Goal: Transaction & Acquisition: Purchase product/service

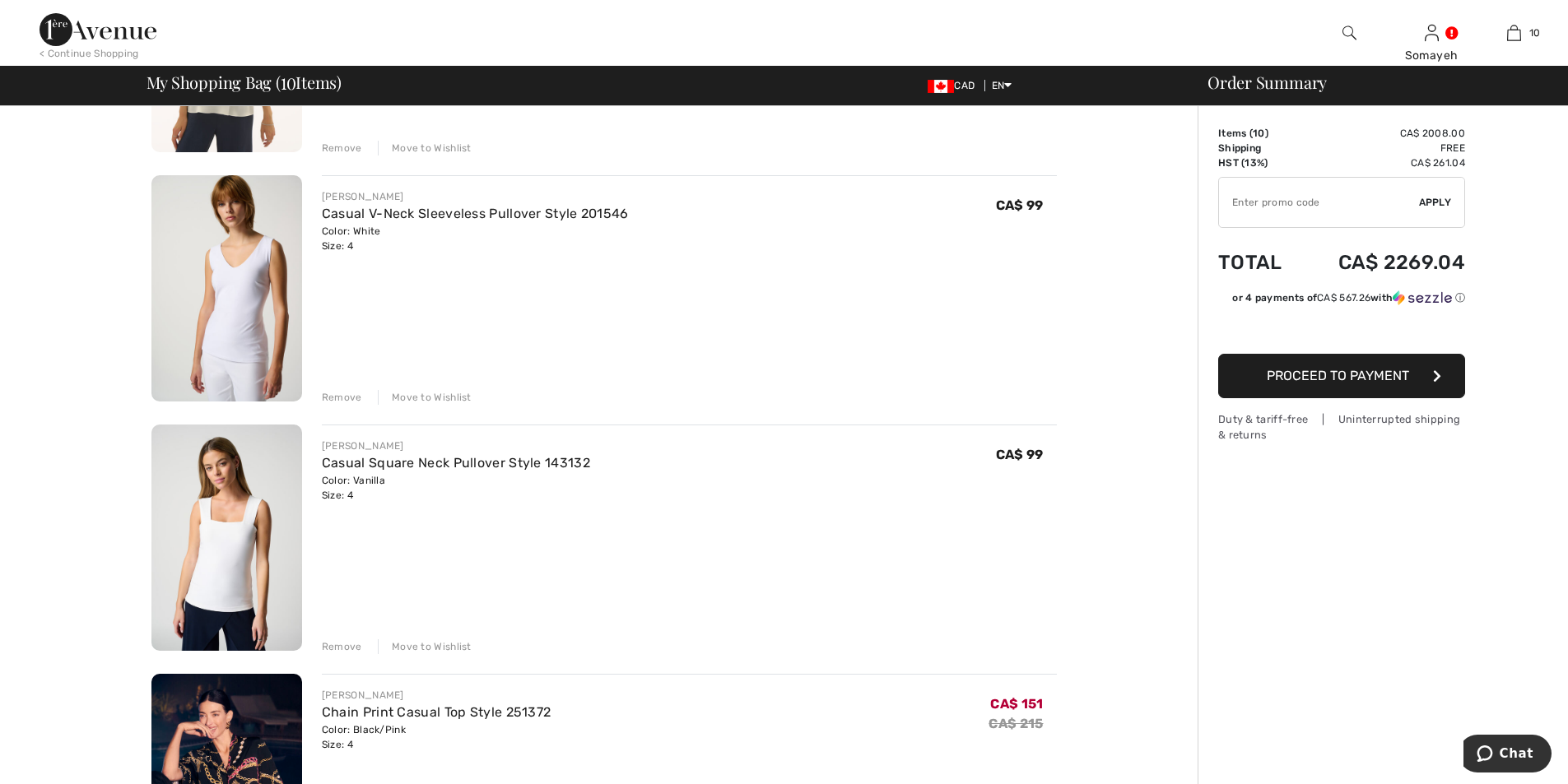
scroll to position [1975, 0]
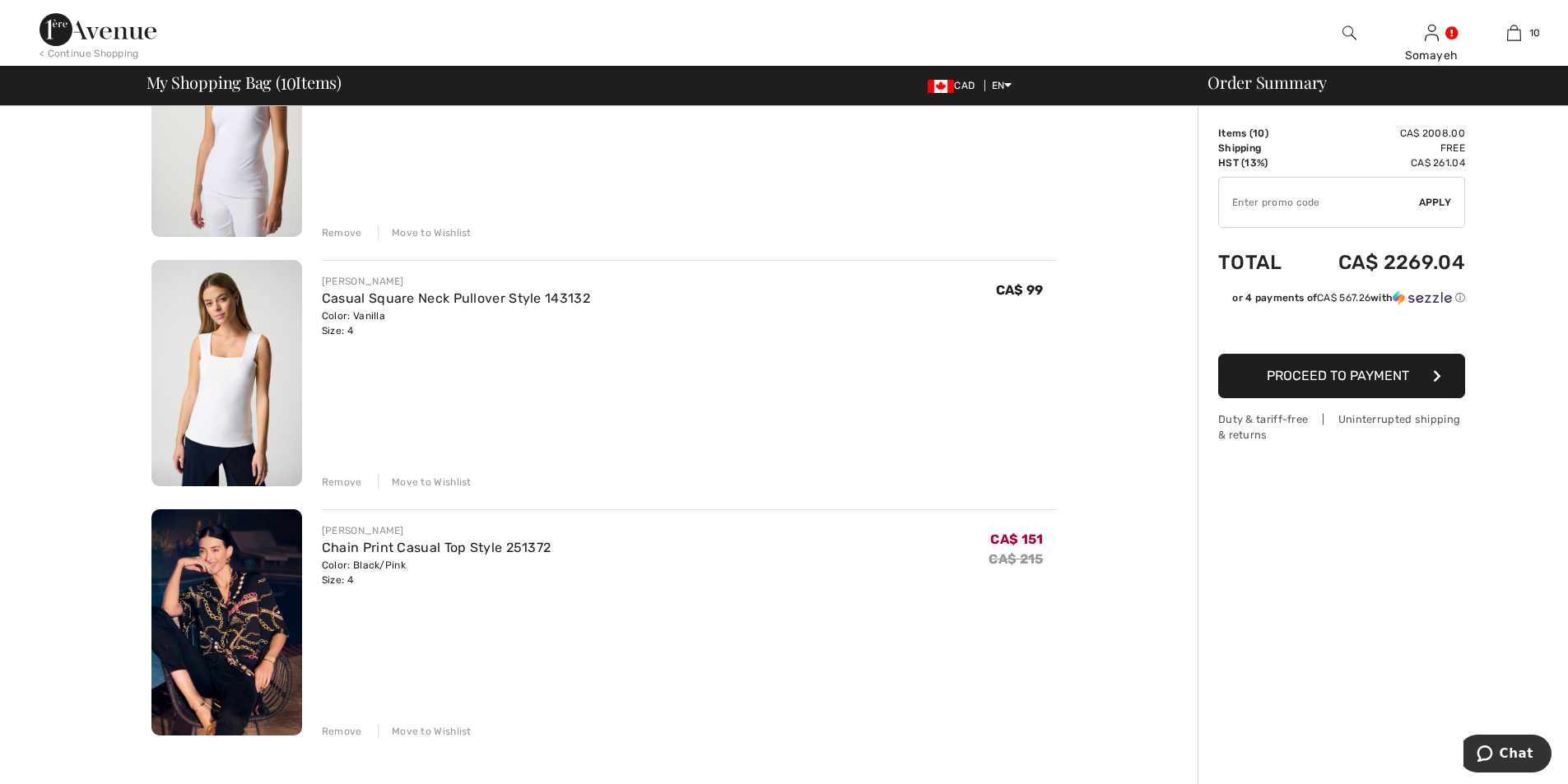
click at [330, 728] on div "Remove" at bounding box center [342, 732] width 41 height 15
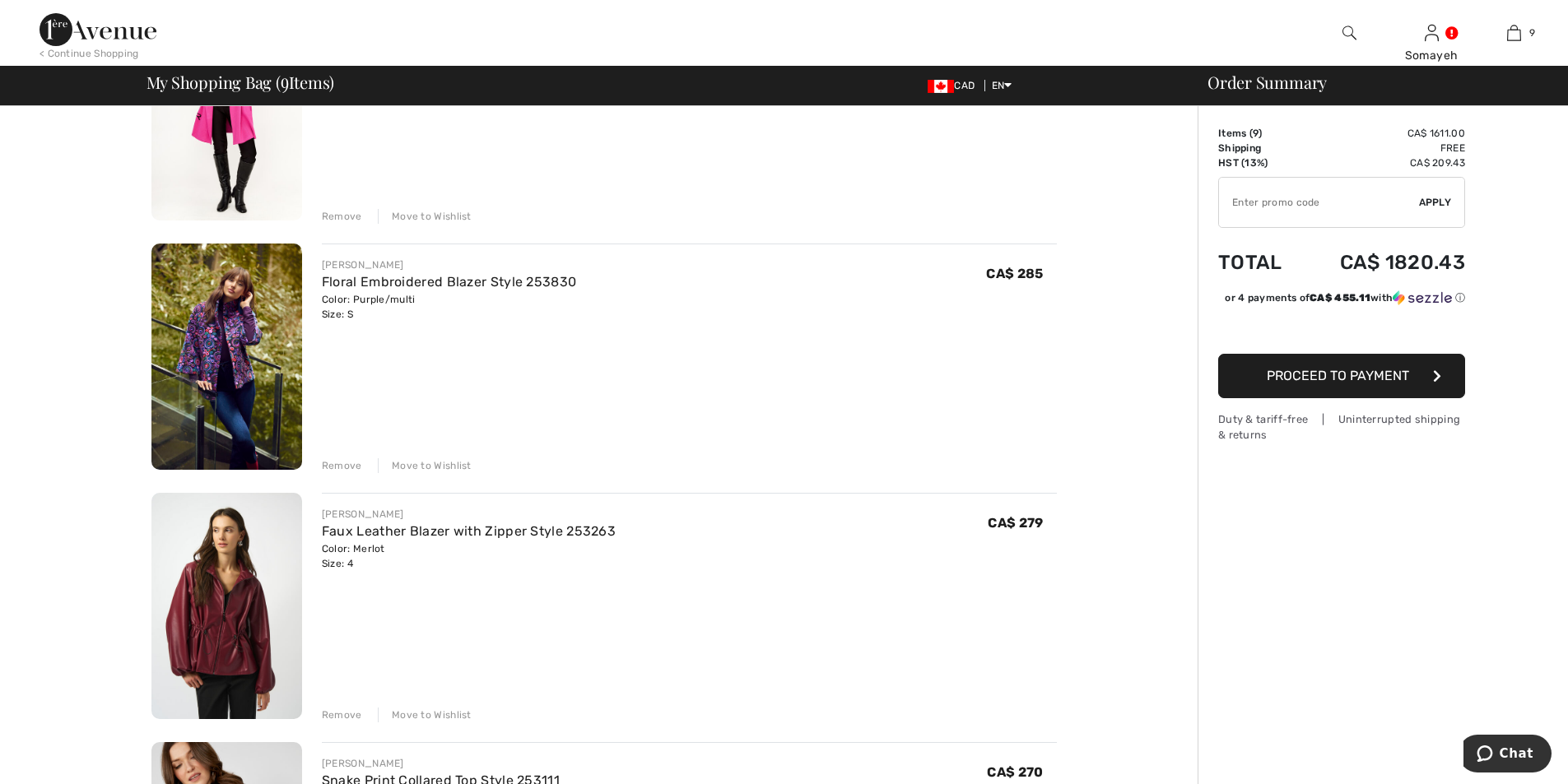
scroll to position [82, 0]
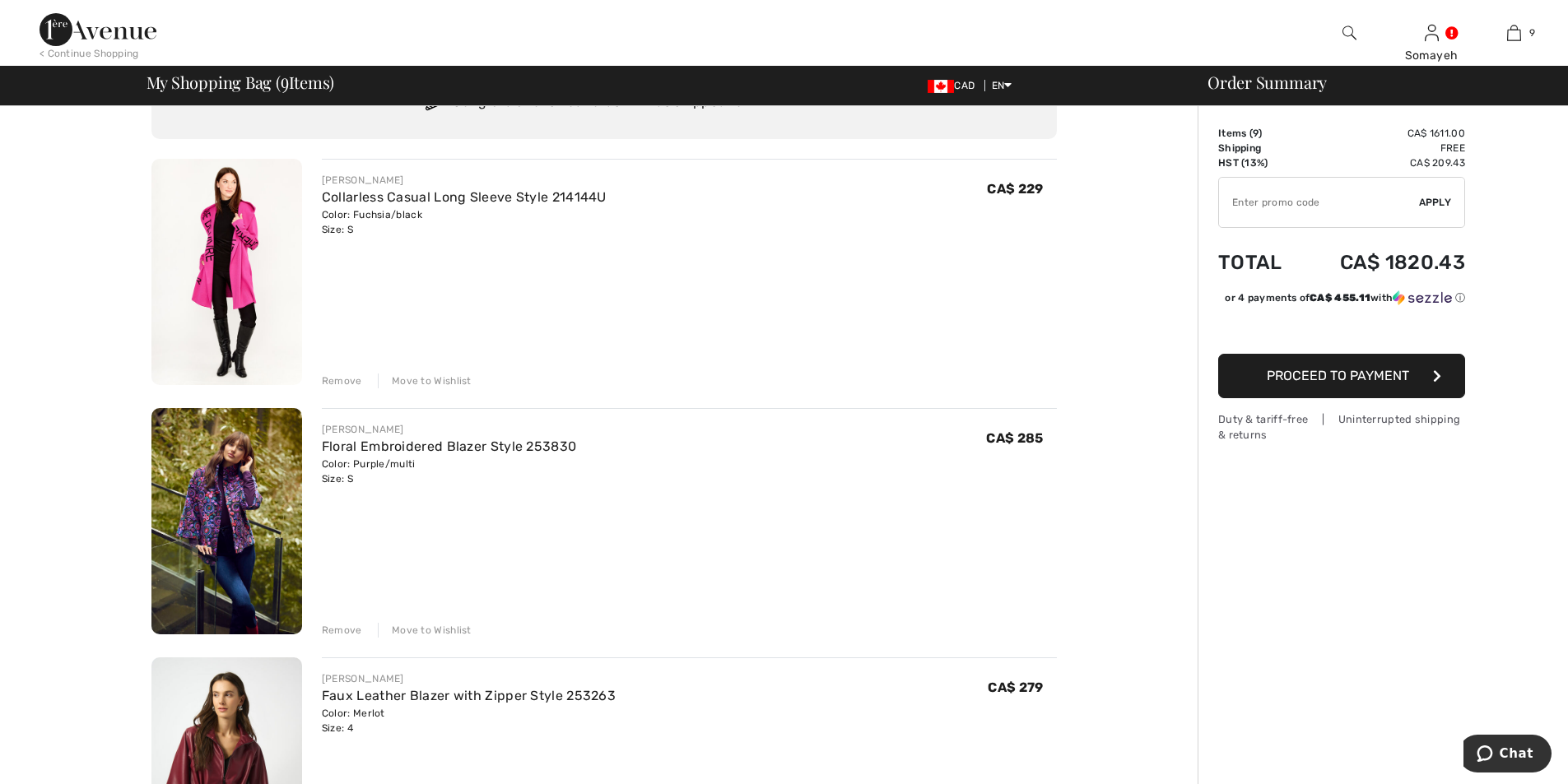
click at [242, 526] on img at bounding box center [226, 521] width 150 height 226
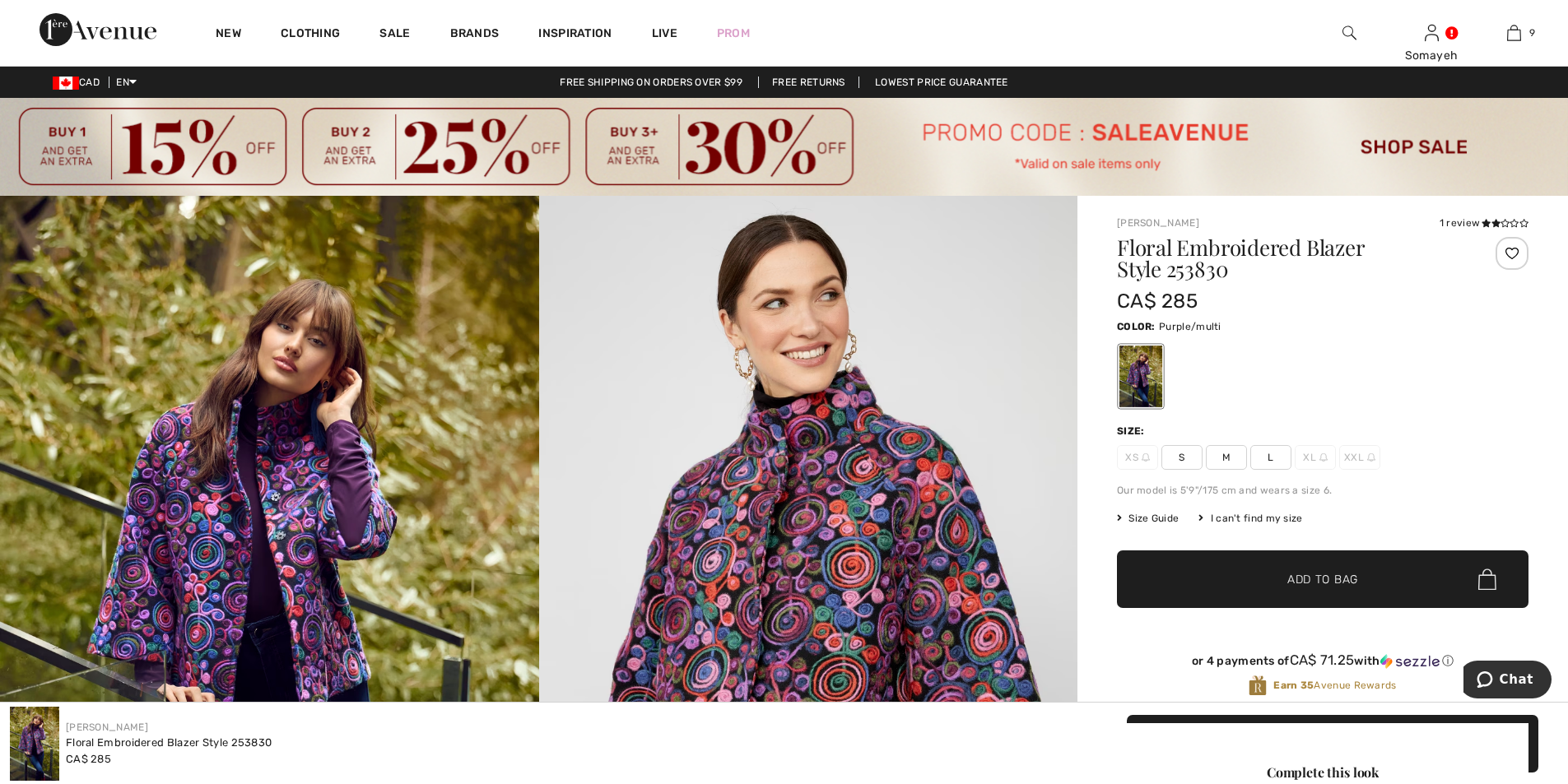
click at [287, 557] on img at bounding box center [269, 600] width 539 height 808
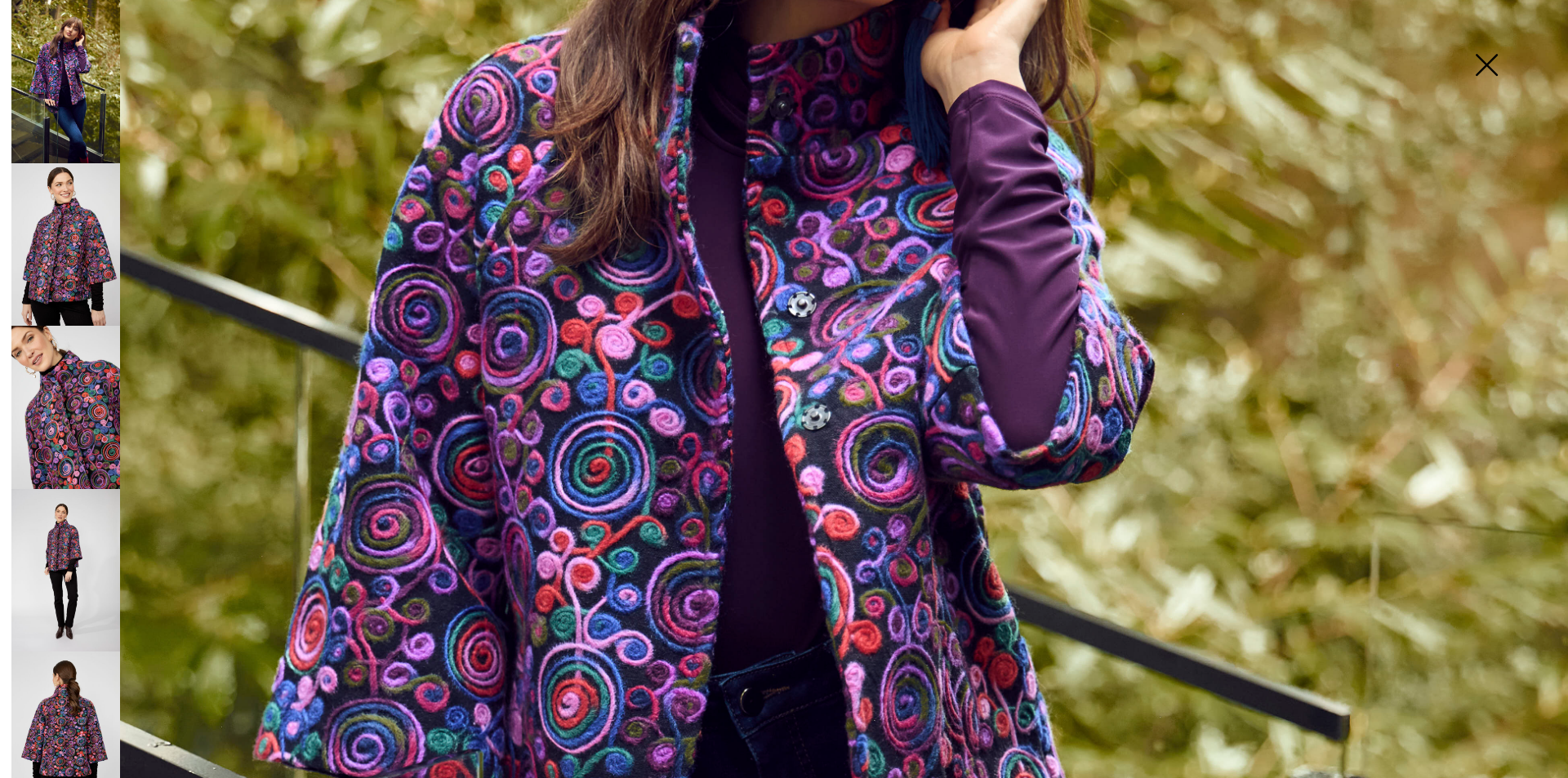
scroll to position [734, 0]
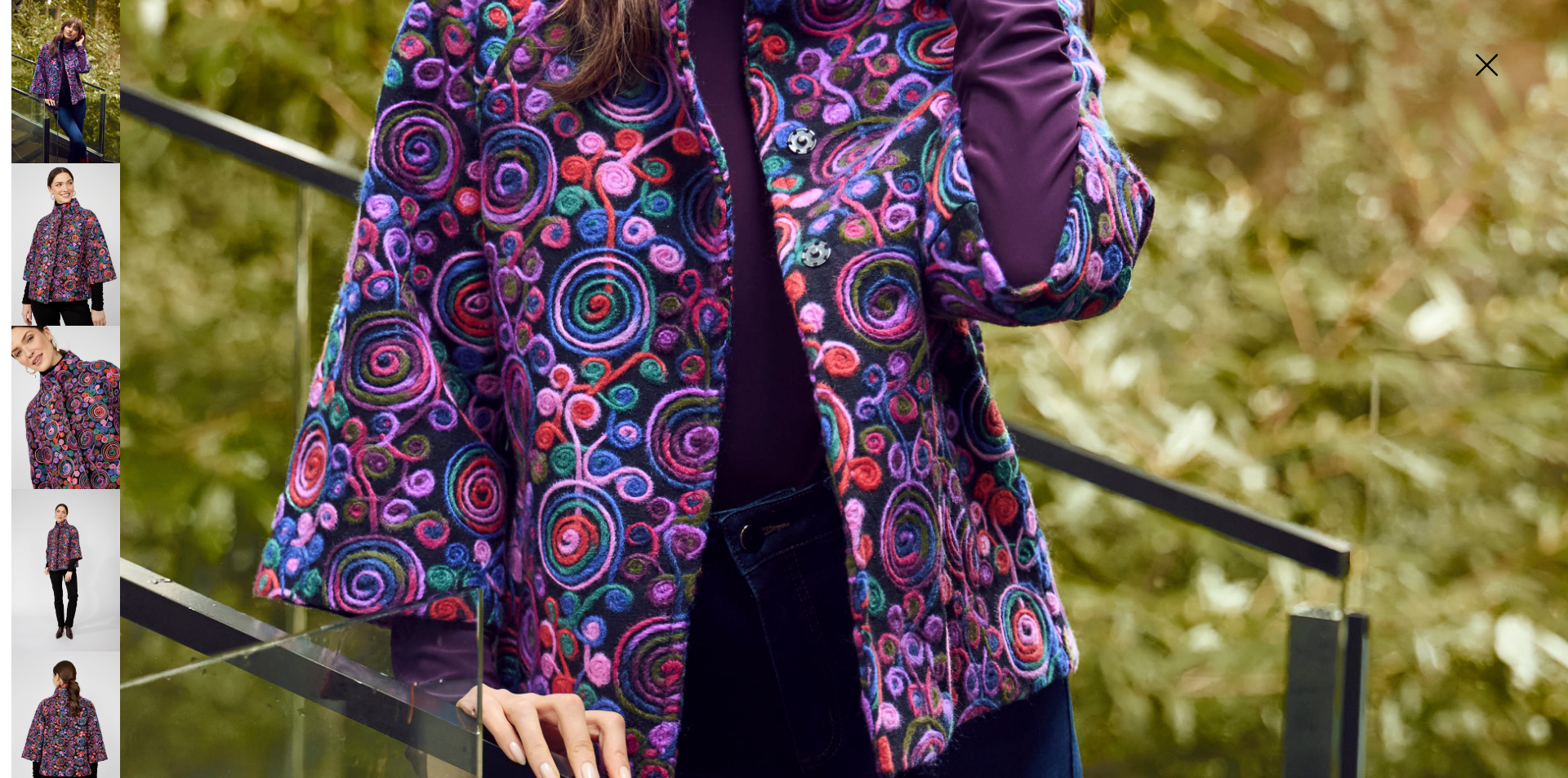
click at [103, 385] on img at bounding box center [66, 408] width 109 height 163
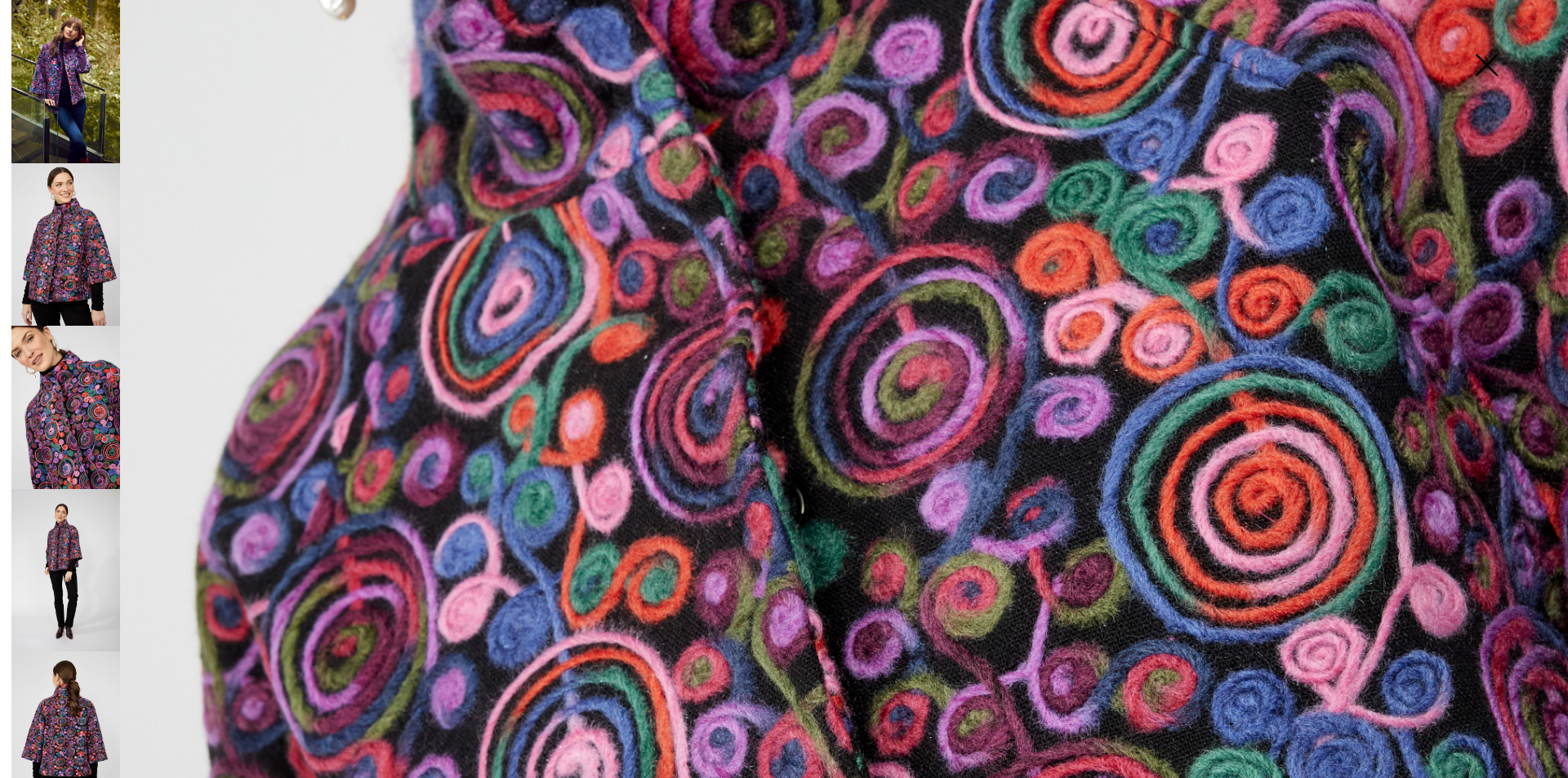
click at [80, 274] on img at bounding box center [66, 245] width 109 height 163
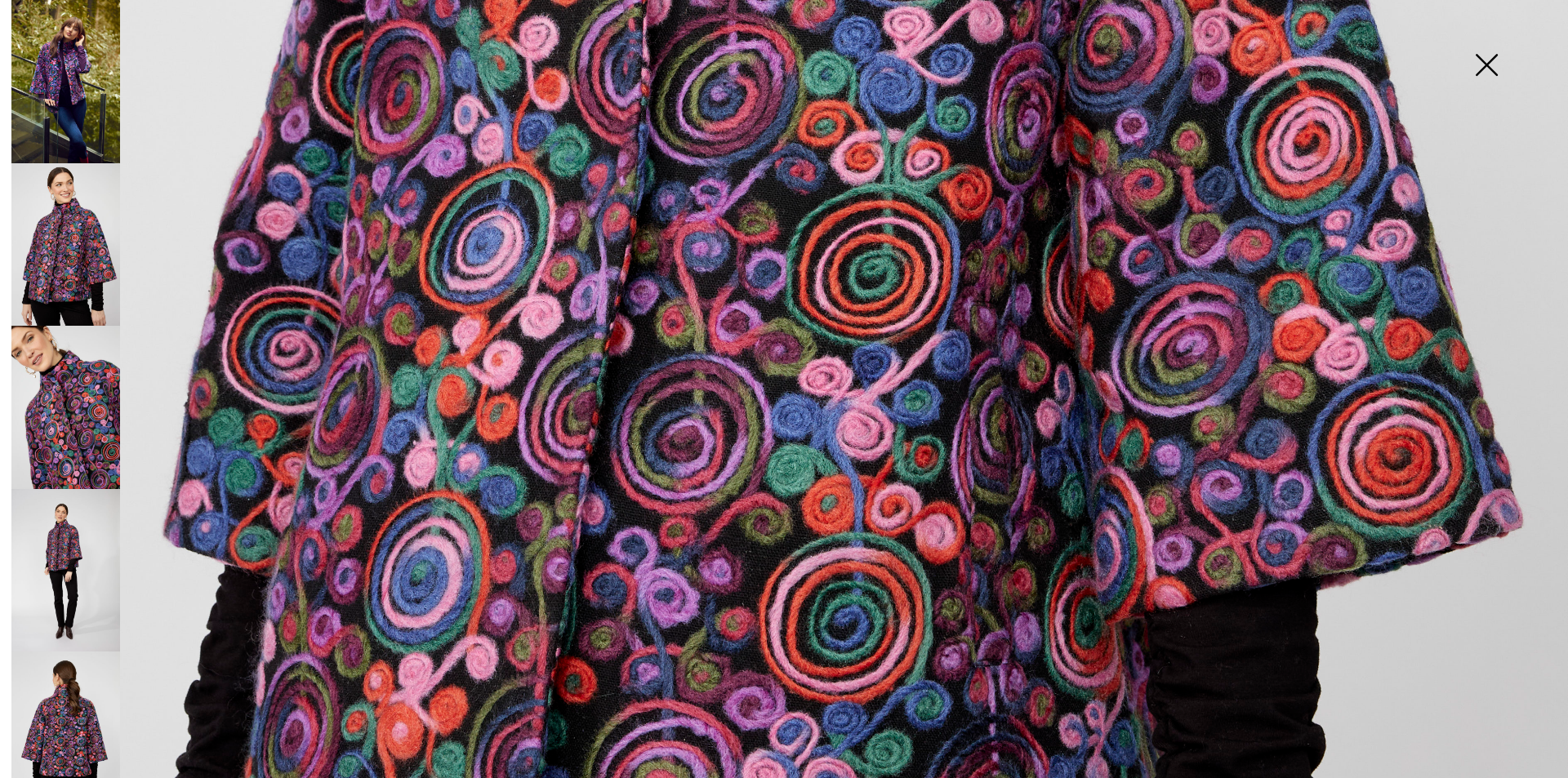
scroll to position [1306, 0]
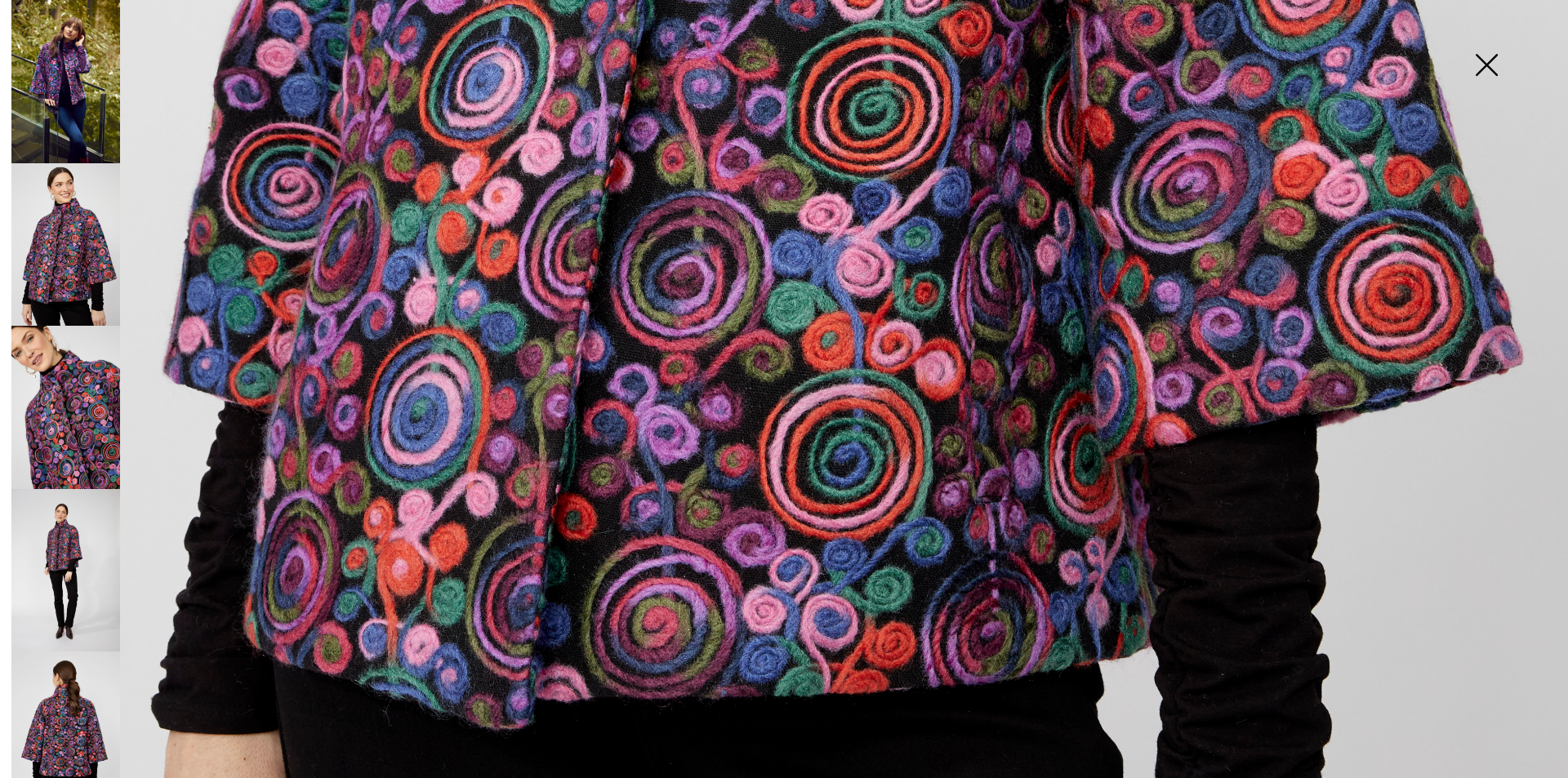
click at [77, 530] on img at bounding box center [66, 571] width 109 height 163
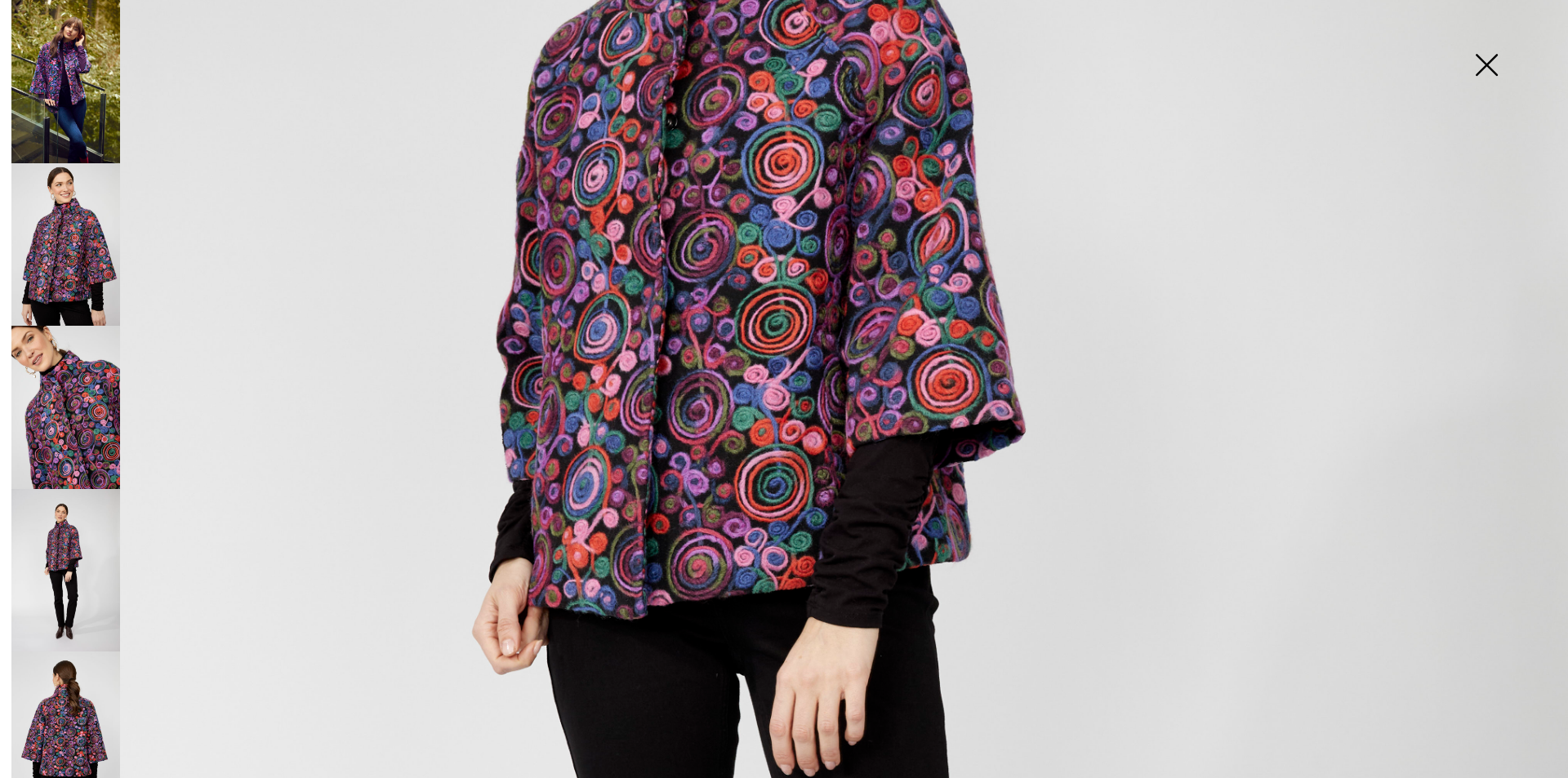
scroll to position [327, 0]
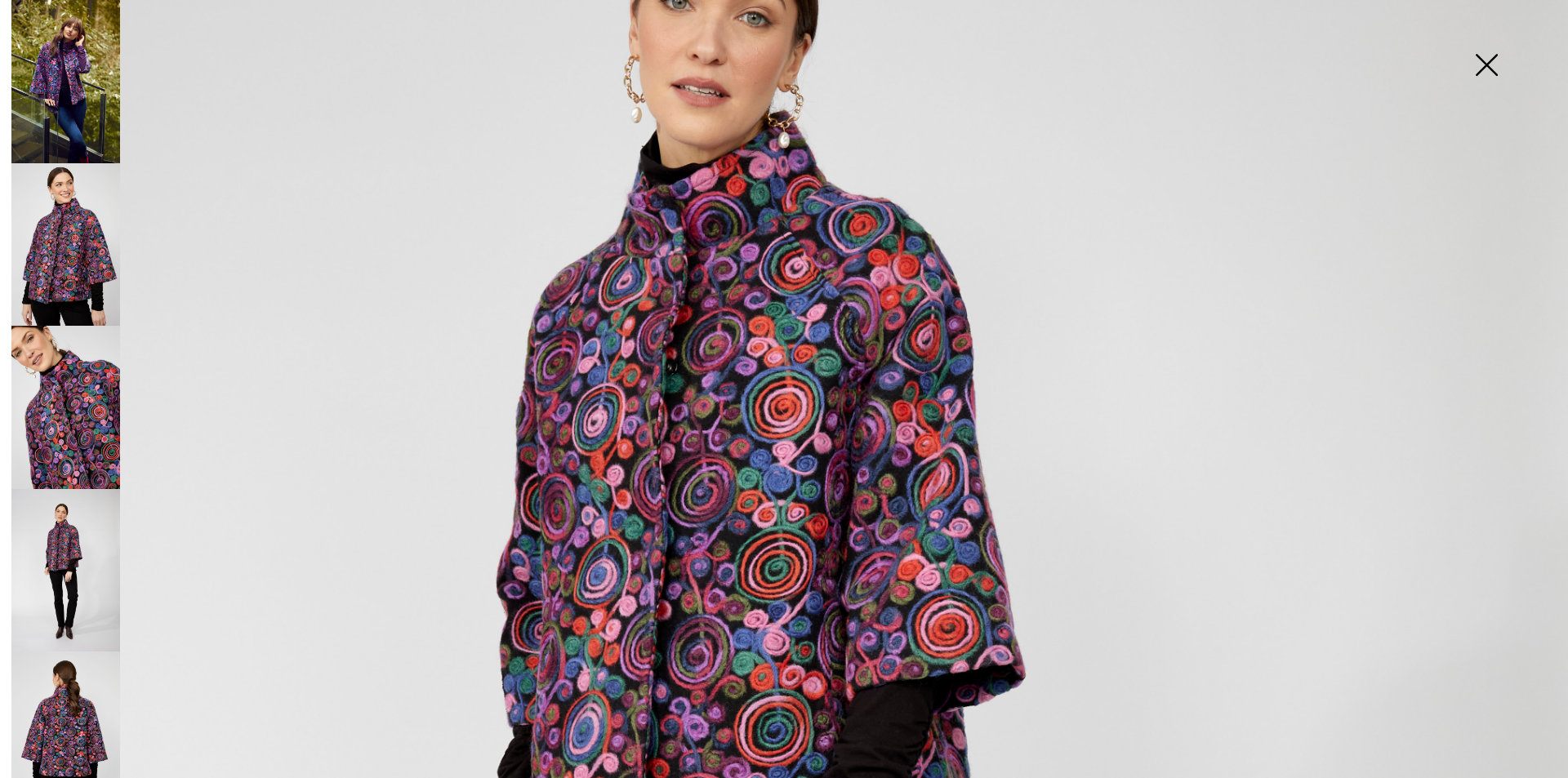
click at [81, 669] on img at bounding box center [66, 733] width 109 height 163
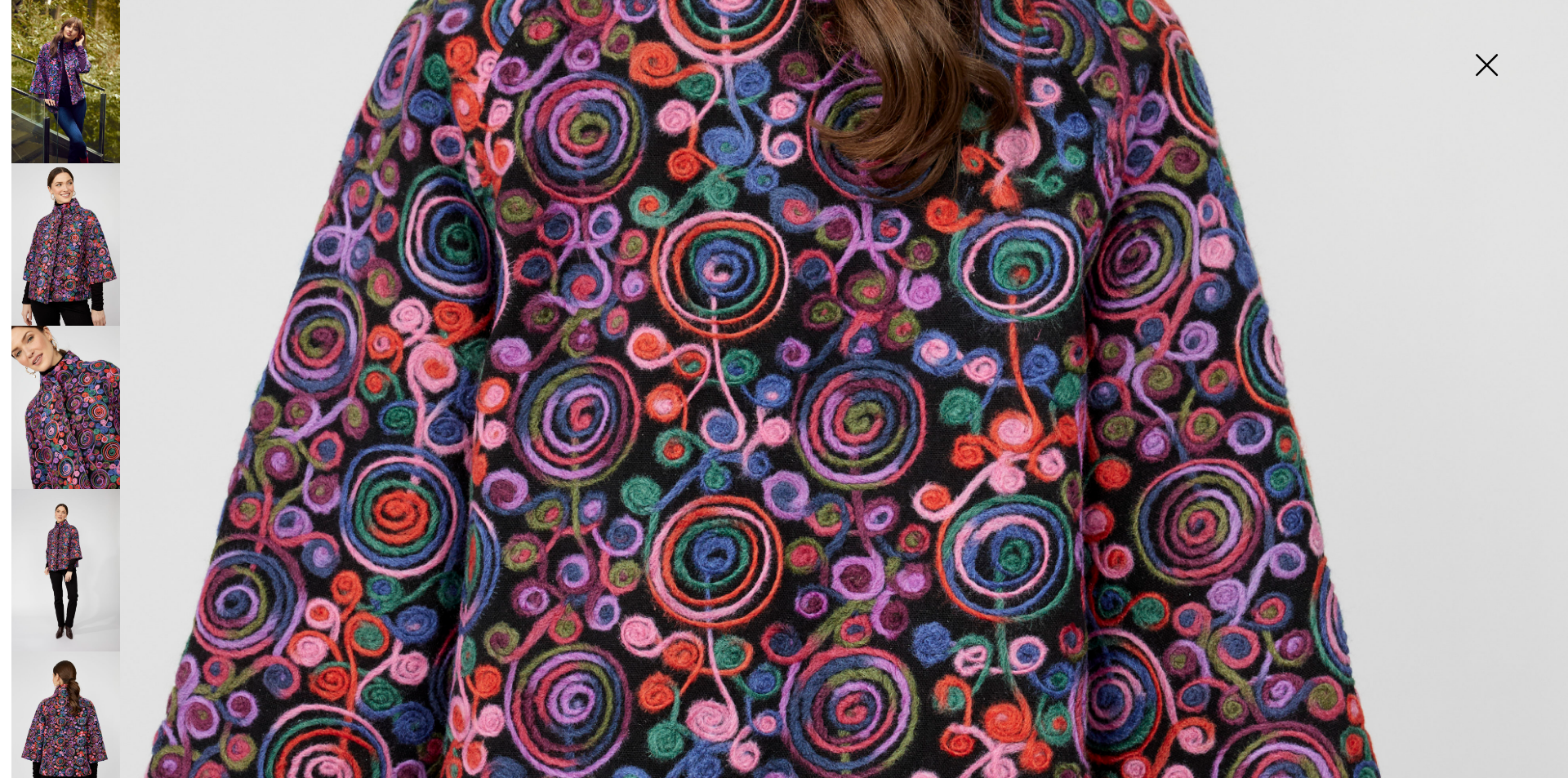
scroll to position [490, 0]
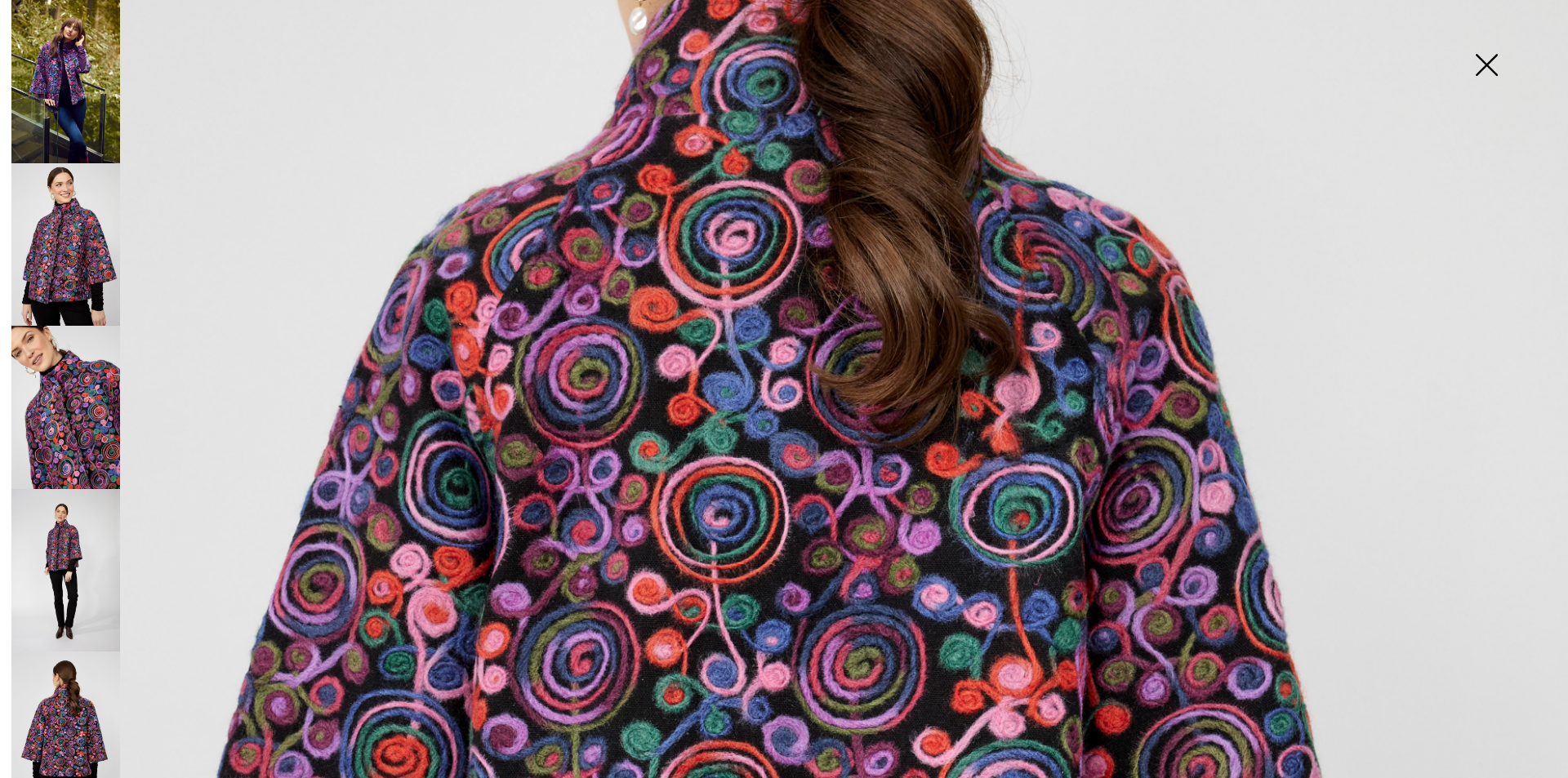
click at [89, 258] on img at bounding box center [66, 245] width 109 height 163
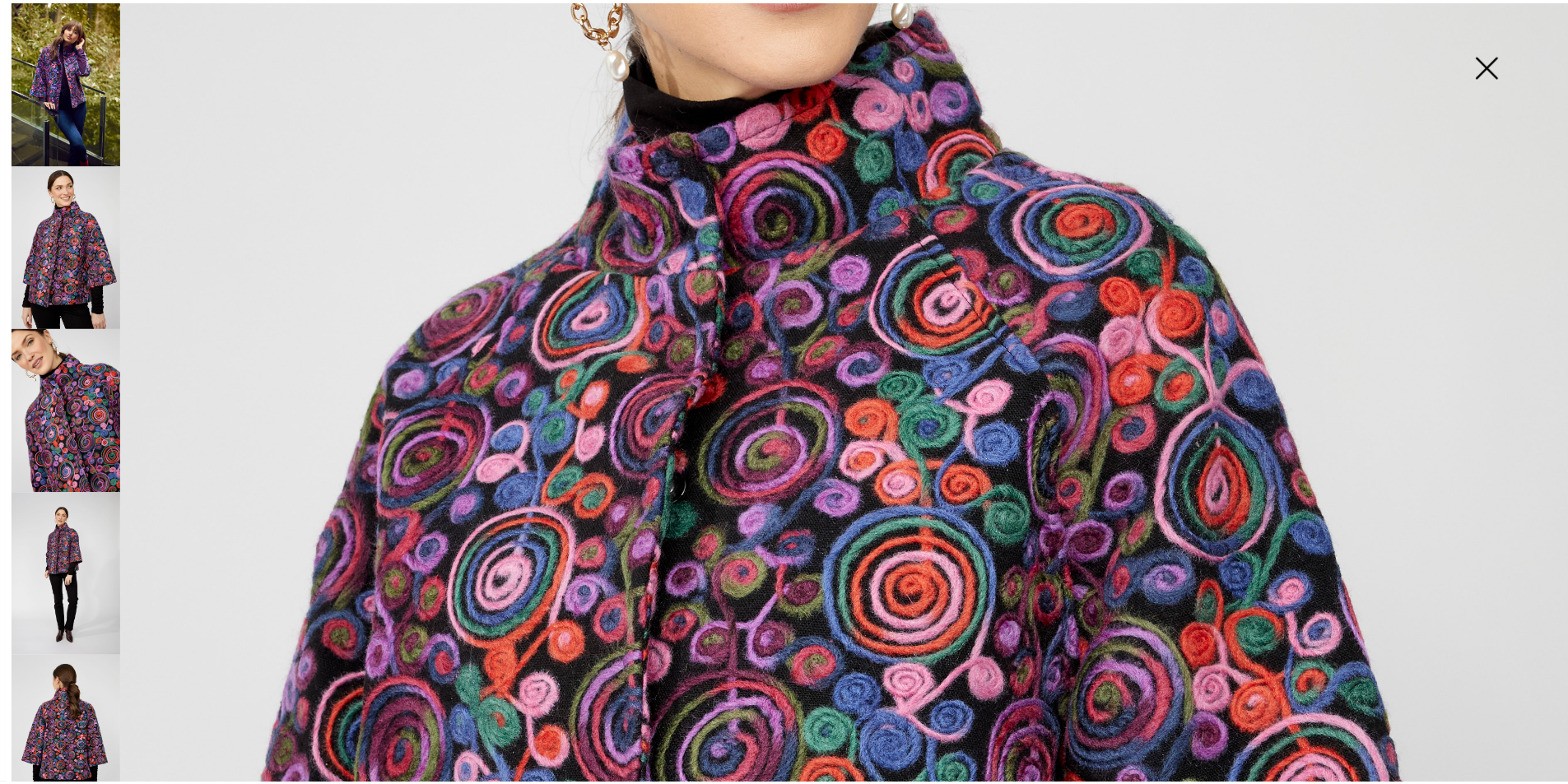
scroll to position [658, 0]
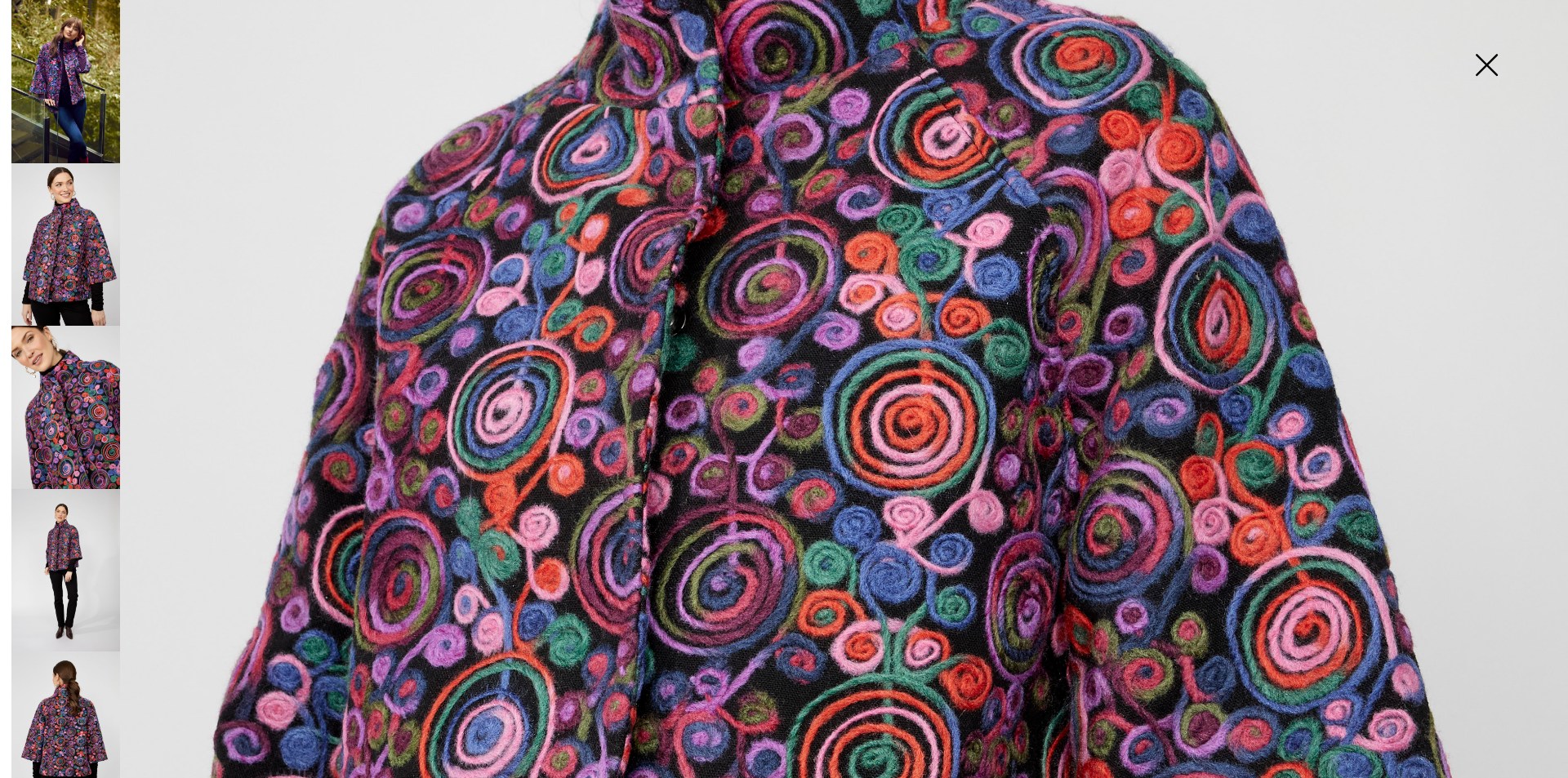
click at [1480, 59] on img at bounding box center [1486, 67] width 82 height 84
